Goal: Information Seeking & Learning: Learn about a topic

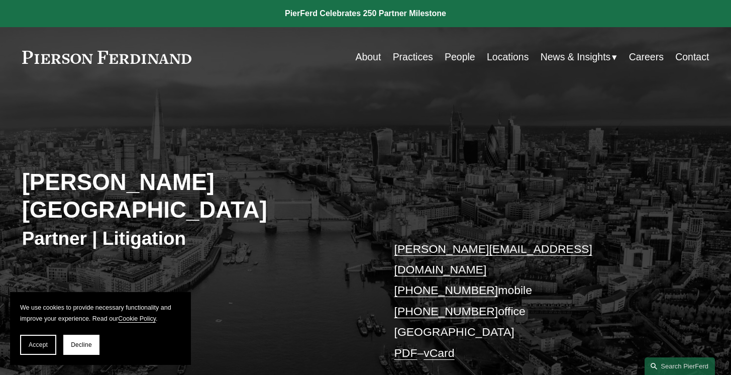
click at [44, 356] on section "We use cookies to provide necessary functionality and improve your experience. …" at bounding box center [100, 328] width 181 height 73
click at [45, 353] on button "Accept" at bounding box center [38, 345] width 36 height 20
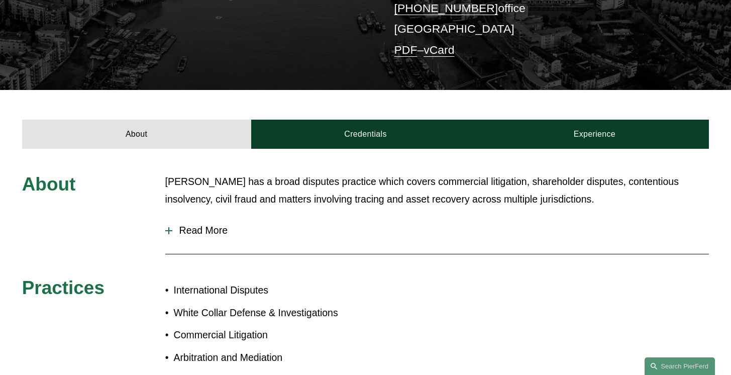
scroll to position [309, 0]
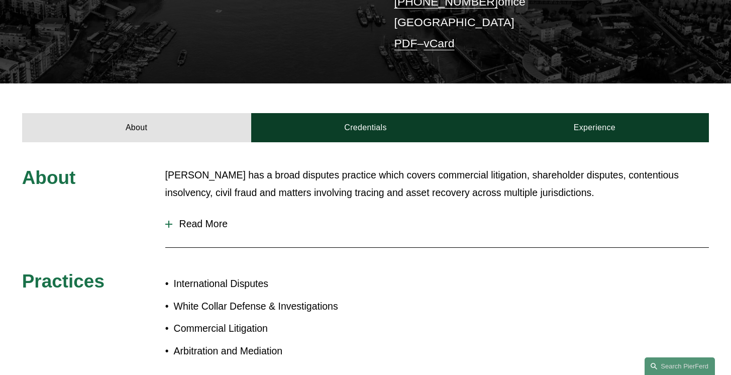
click at [205, 211] on button "Read More" at bounding box center [437, 224] width 544 height 27
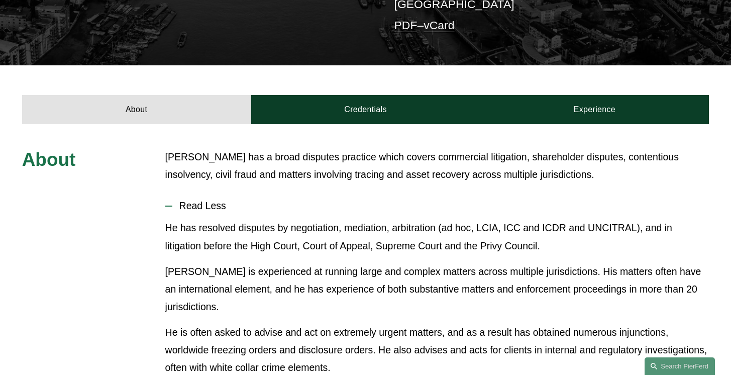
scroll to position [335, 0]
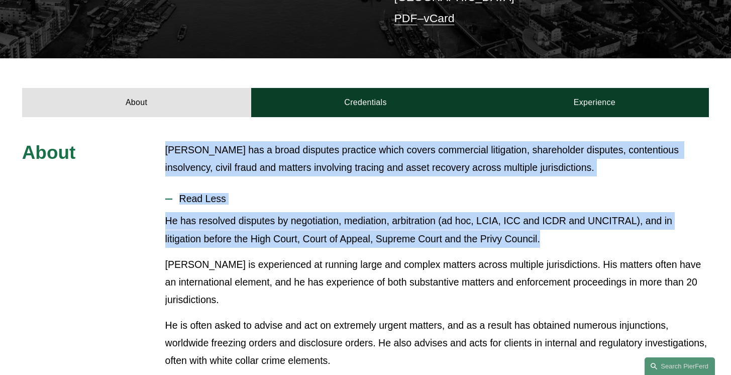
drag, startPoint x: 166, startPoint y: 108, endPoint x: 570, endPoint y: 202, distance: 415.0
click at [570, 202] on div "About [PERSON_NAME] has a broad disputes practice which covers commercial litig…" at bounding box center [365, 325] width 731 height 368
copy div "[PERSON_NAME] has a broad disputes practice which covers commercial litigation,…"
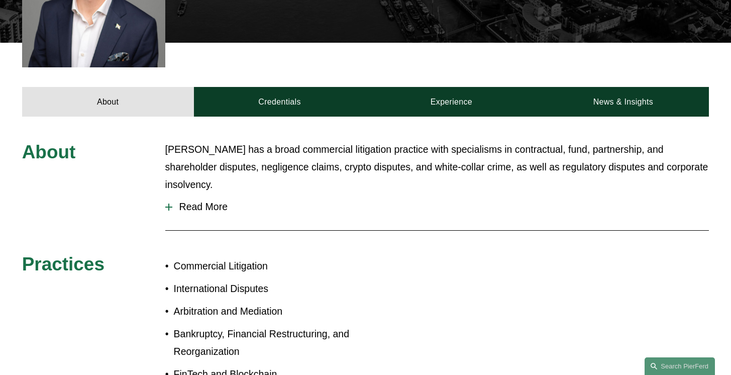
scroll to position [369, 0]
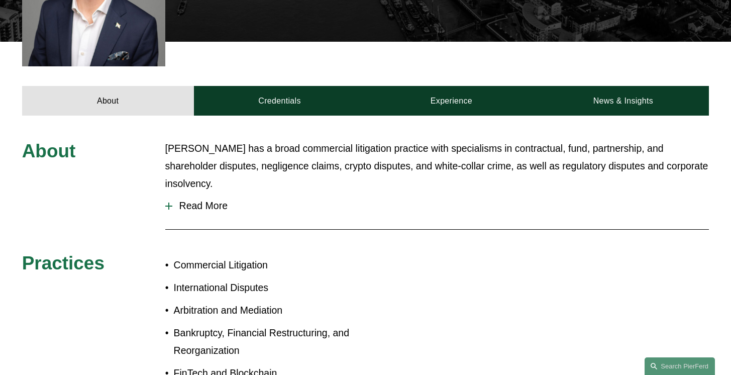
click at [202, 200] on span "Read More" at bounding box center [440, 206] width 537 height 12
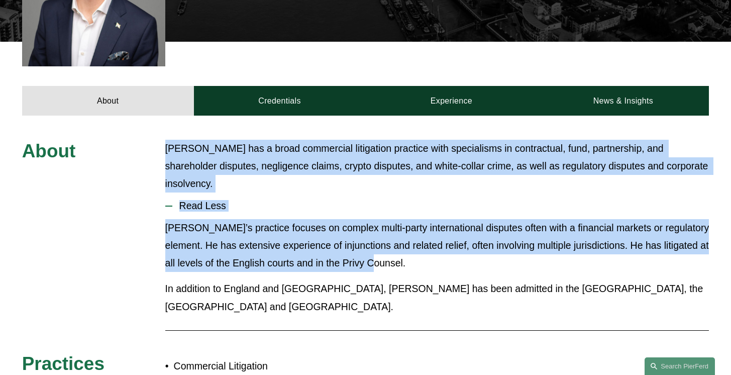
drag, startPoint x: 168, startPoint y: 132, endPoint x: 393, endPoint y: 251, distance: 255.1
click at [393, 251] on div "About Daniel has a broad commercial litigation practice with specialisms in con…" at bounding box center [365, 314] width 731 height 348
copy div "Daniel has a broad commercial litigation practice with specialisms in contractu…"
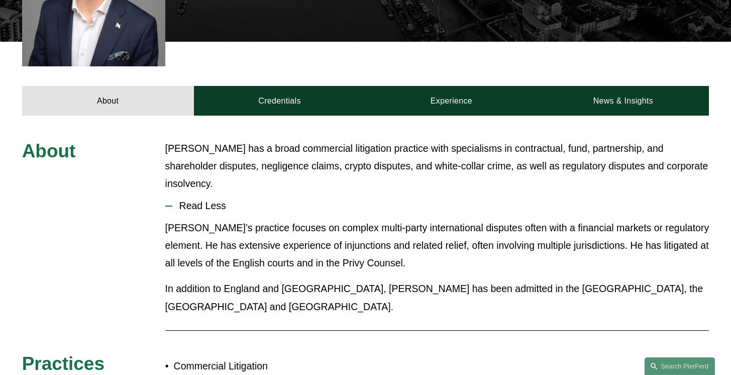
click at [148, 287] on div "About Daniel has a broad commercial litigation practice with specialisms in con…" at bounding box center [365, 314] width 731 height 348
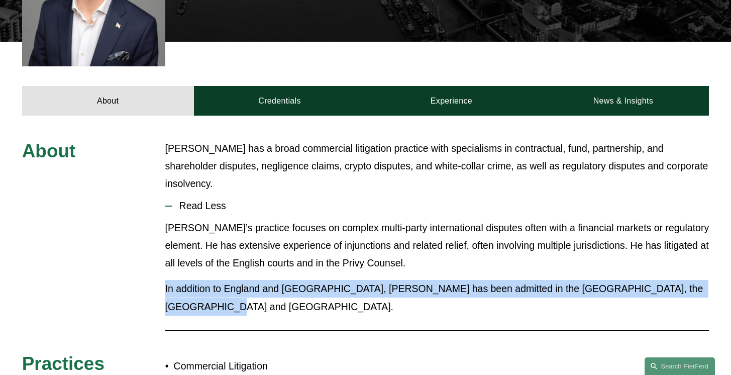
drag, startPoint x: 165, startPoint y: 272, endPoint x: 707, endPoint y: 277, distance: 541.6
click at [707, 280] on p "In addition to England and Wales, Daniel has been admitted in the Cayman Island…" at bounding box center [437, 297] width 544 height 35
copy p "In addition to England and Wales, Daniel has been admitted in the Cayman Island…"
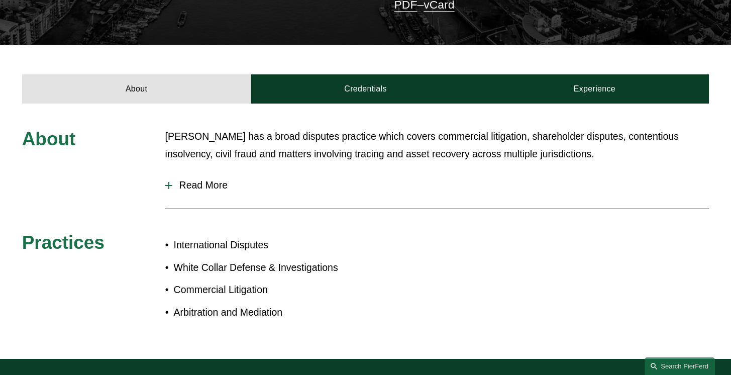
scroll to position [354, 0]
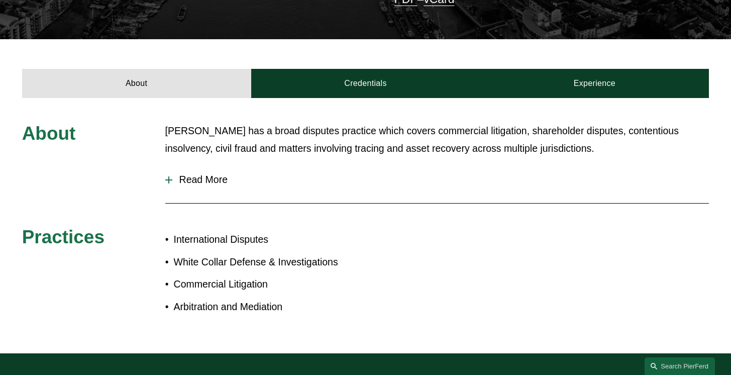
click at [209, 166] on button "Read More" at bounding box center [437, 179] width 544 height 27
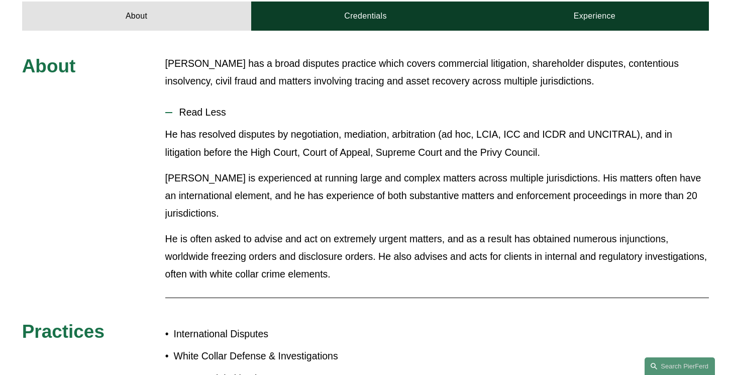
scroll to position [428, 0]
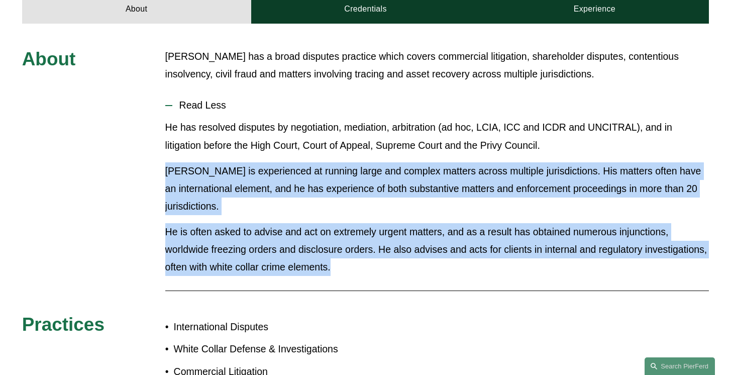
drag, startPoint x: 167, startPoint y: 128, endPoint x: 412, endPoint y: 231, distance: 265.7
click at [411, 231] on div "He has resolved disputes by negotiation, mediation, arbitration (ad hoc, LCIA, …" at bounding box center [437, 201] width 544 height 165
copy div "Peter is experienced at running large and complex matters across multiple juris…"
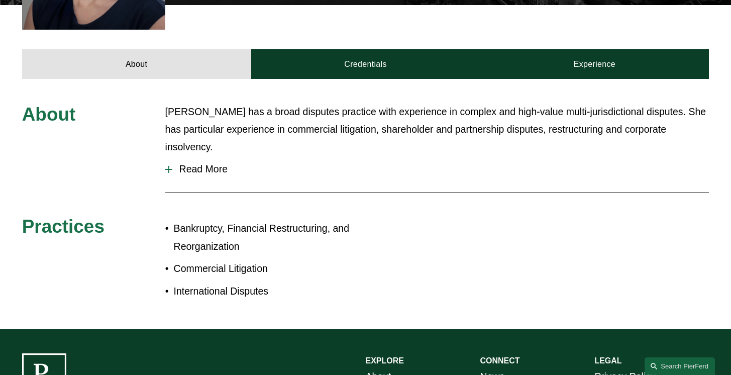
scroll to position [410, 0]
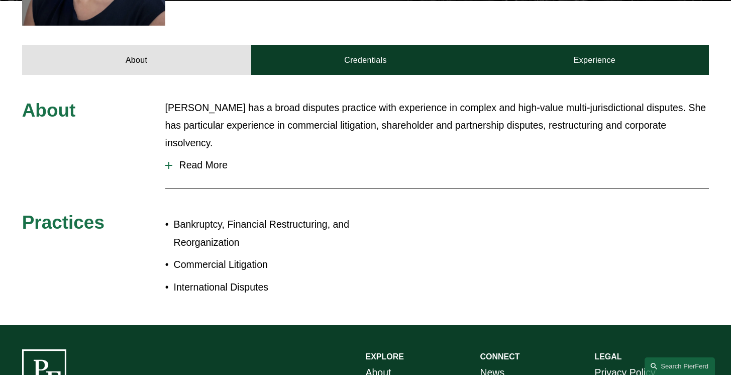
click at [199, 159] on span "Read More" at bounding box center [440, 165] width 537 height 12
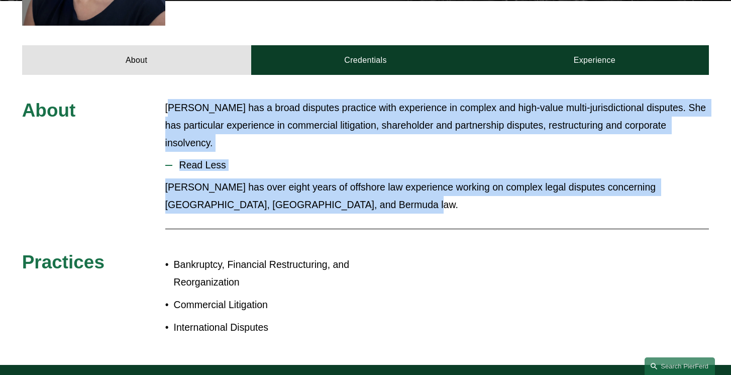
drag, startPoint x: 168, startPoint y: 90, endPoint x: 404, endPoint y: 186, distance: 254.9
click at [404, 186] on div "About Annalisa has a broad disputes practice with experience in complex and hig…" at bounding box center [365, 220] width 731 height 242
copy div "nnalisa has a broad disputes practice with experience in complex and high-value…"
